Goal: Find specific page/section: Locate item on page

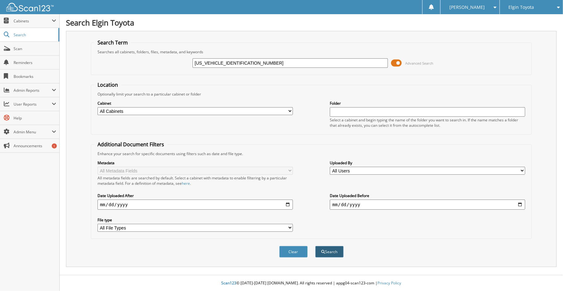
type input "[US_VEHICLE_IDENTIFICATION_NUMBER]"
click at [322, 250] on span "submit" at bounding box center [323, 252] width 4 height 4
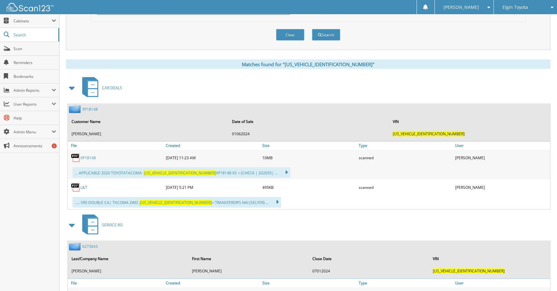
scroll to position [219, 0]
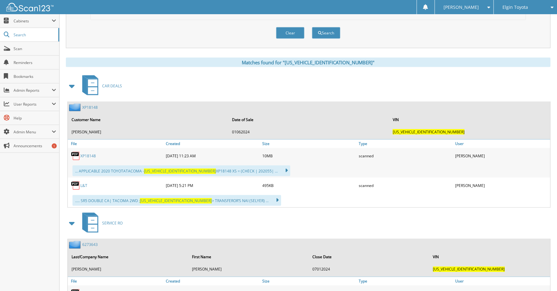
click at [90, 154] on link "XP18148" at bounding box center [87, 156] width 15 height 5
